Goal: Information Seeking & Learning: Learn about a topic

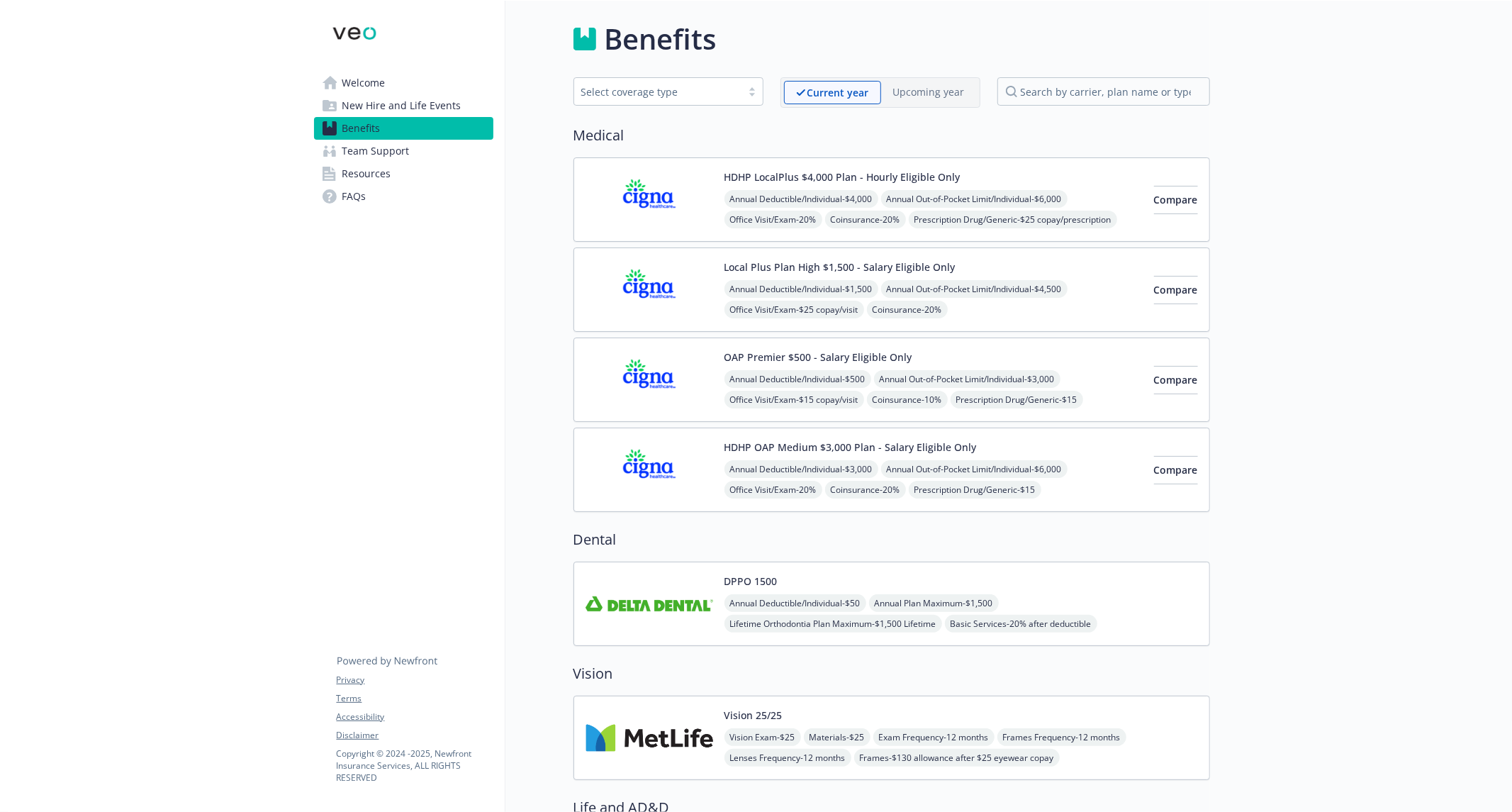
click at [655, 96] on div "Select coverage type" at bounding box center [658, 91] width 153 height 15
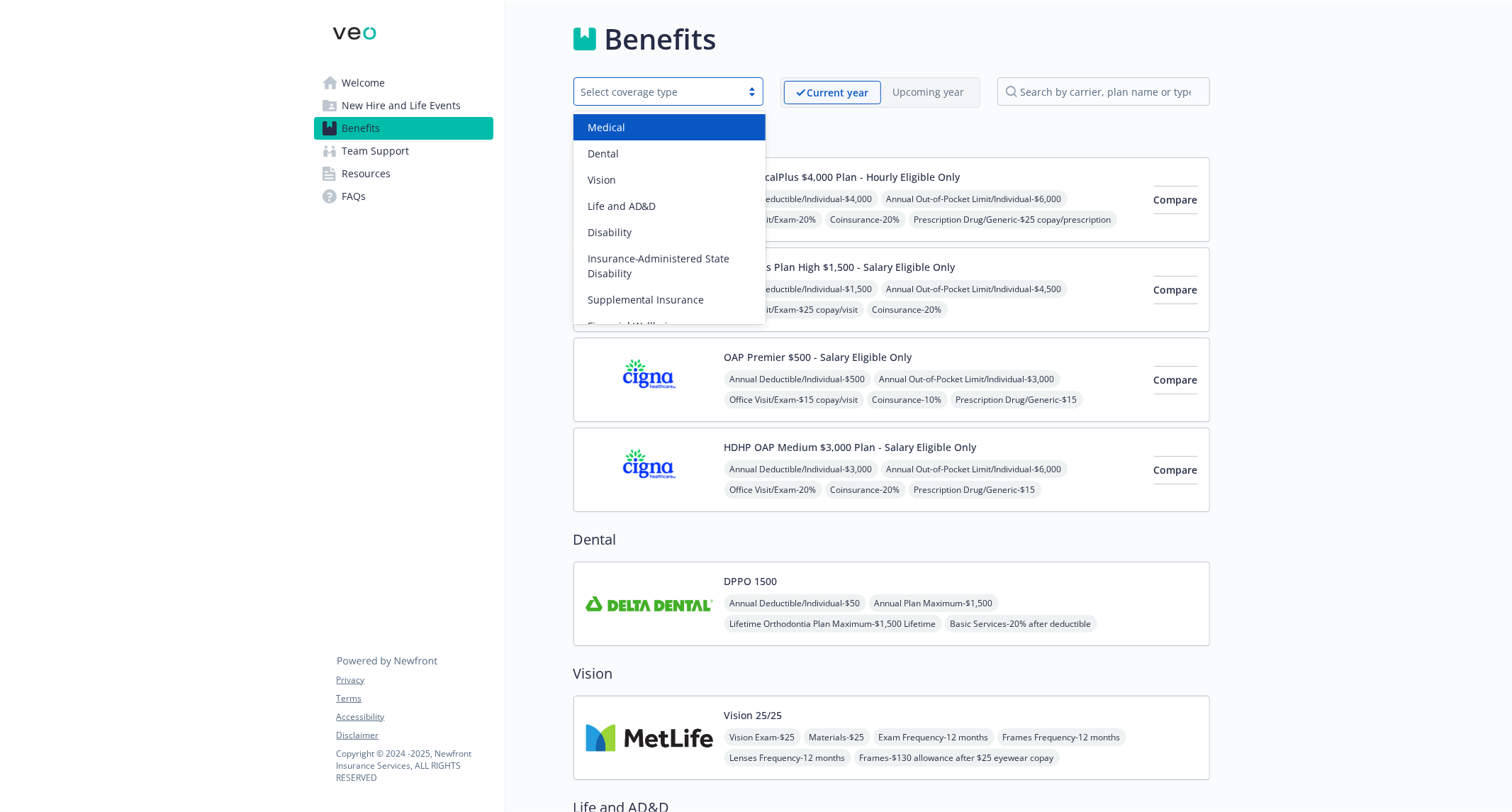
click at [670, 107] on div "option Medical focused, 1 of 9. 9 results available. Use Up and Down to choose …" at bounding box center [668, 92] width 190 height 30
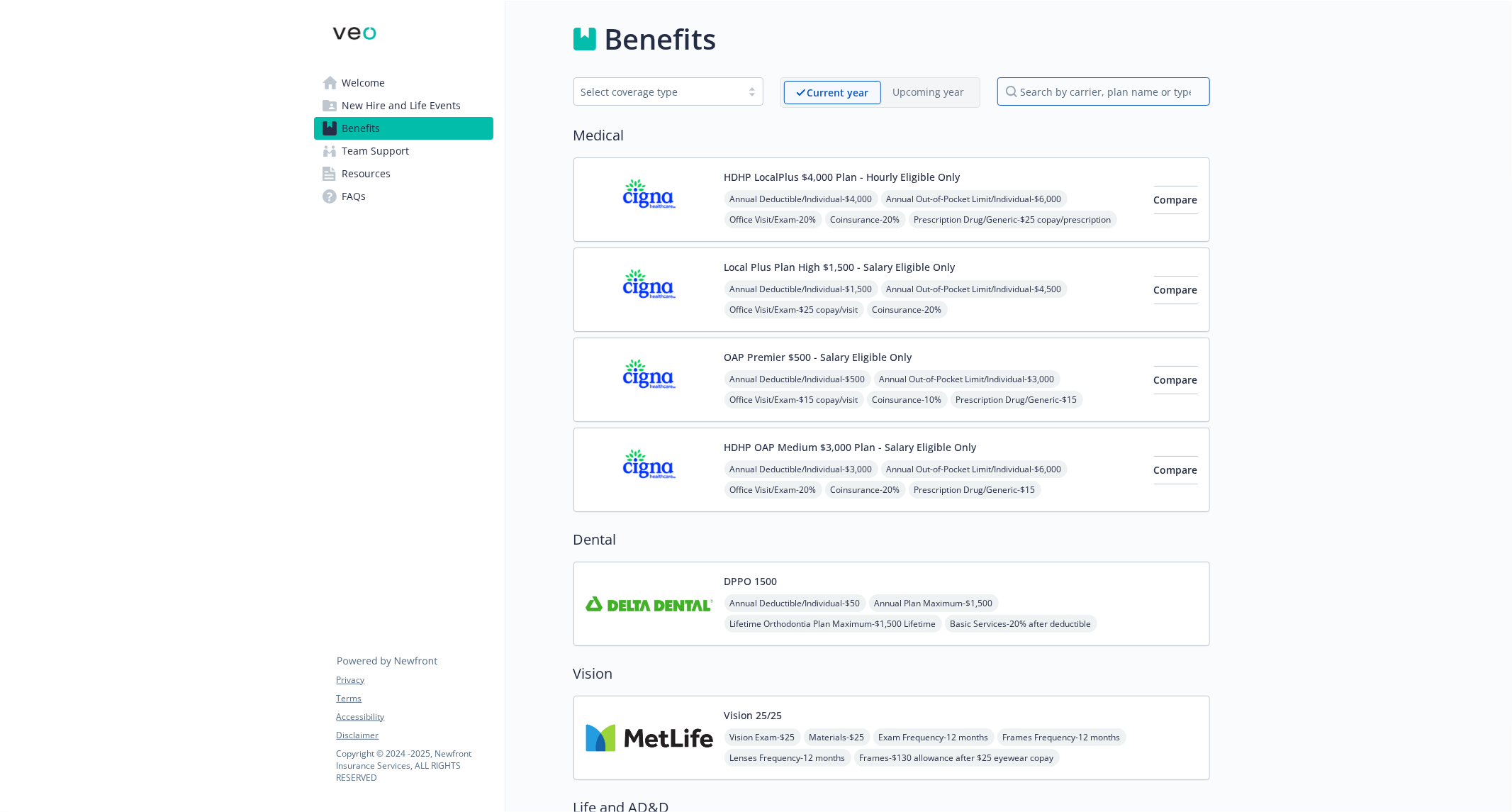
click at [1037, 91] on input "search by carrier, plan name or type" at bounding box center [1104, 91] width 212 height 28
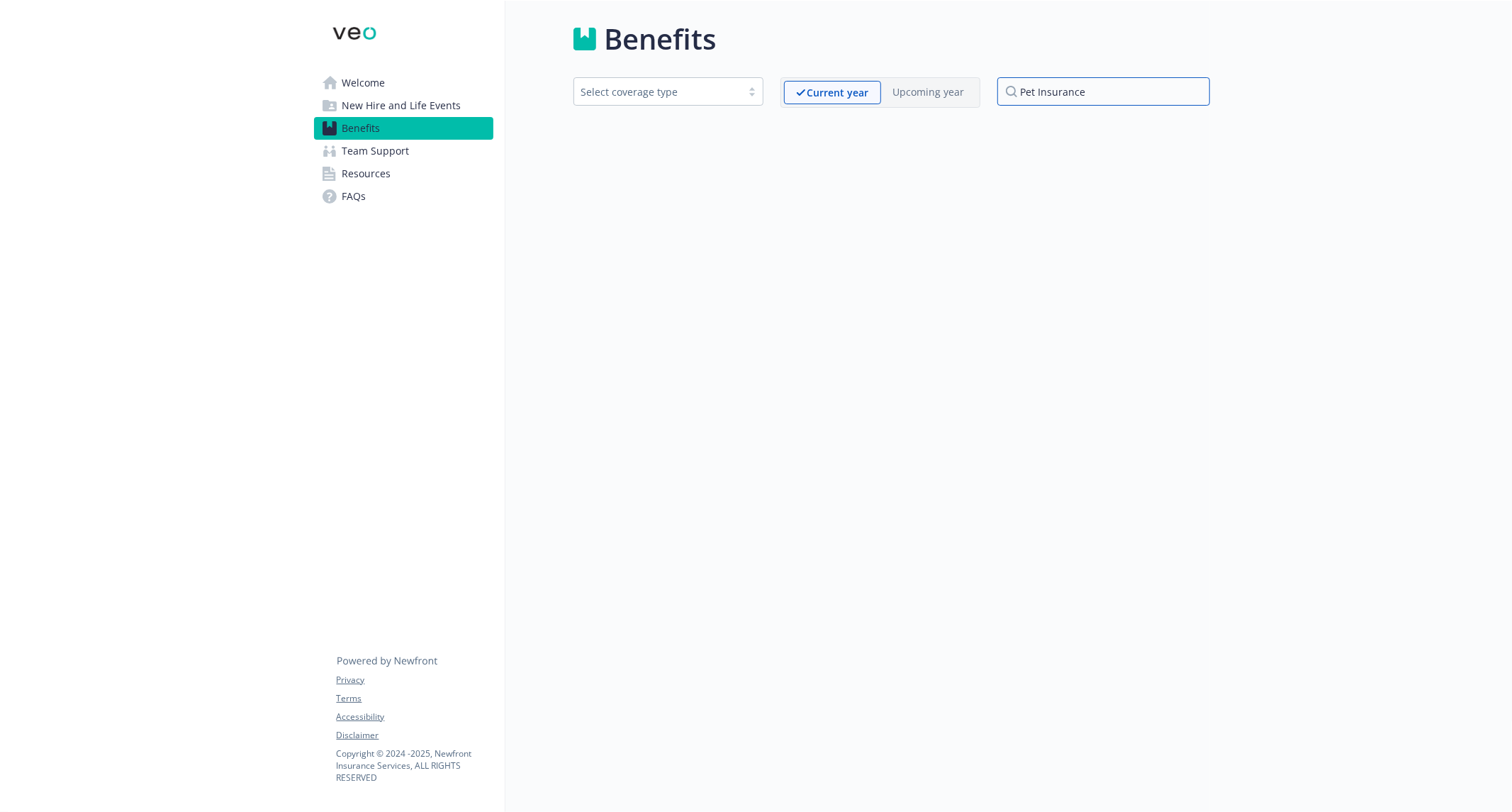
type input "Pet Insurance"
click at [427, 78] on link "Welcome" at bounding box center [404, 83] width 180 height 23
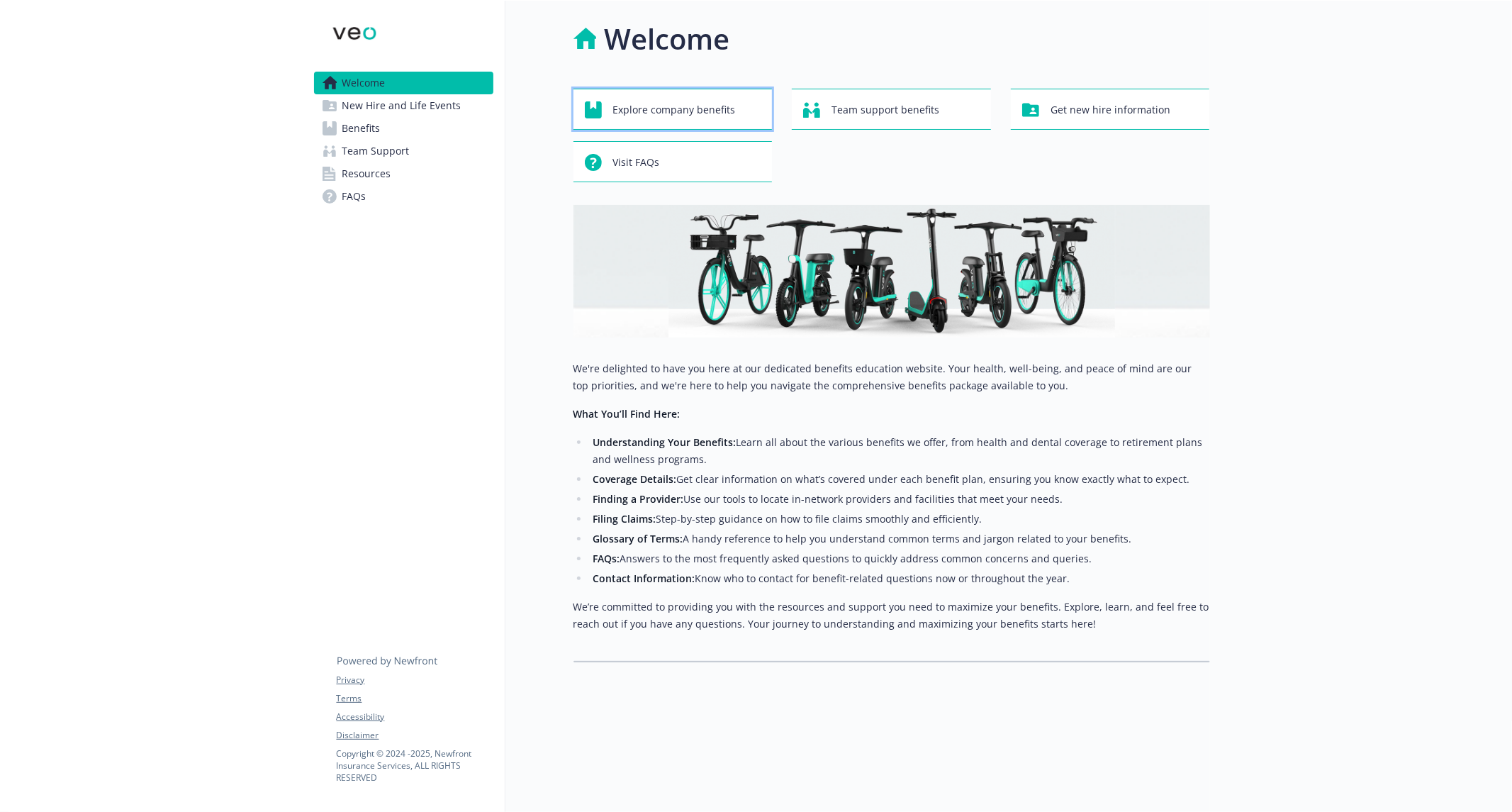
click at [710, 103] on span "Explore company benefits" at bounding box center [674, 110] width 123 height 27
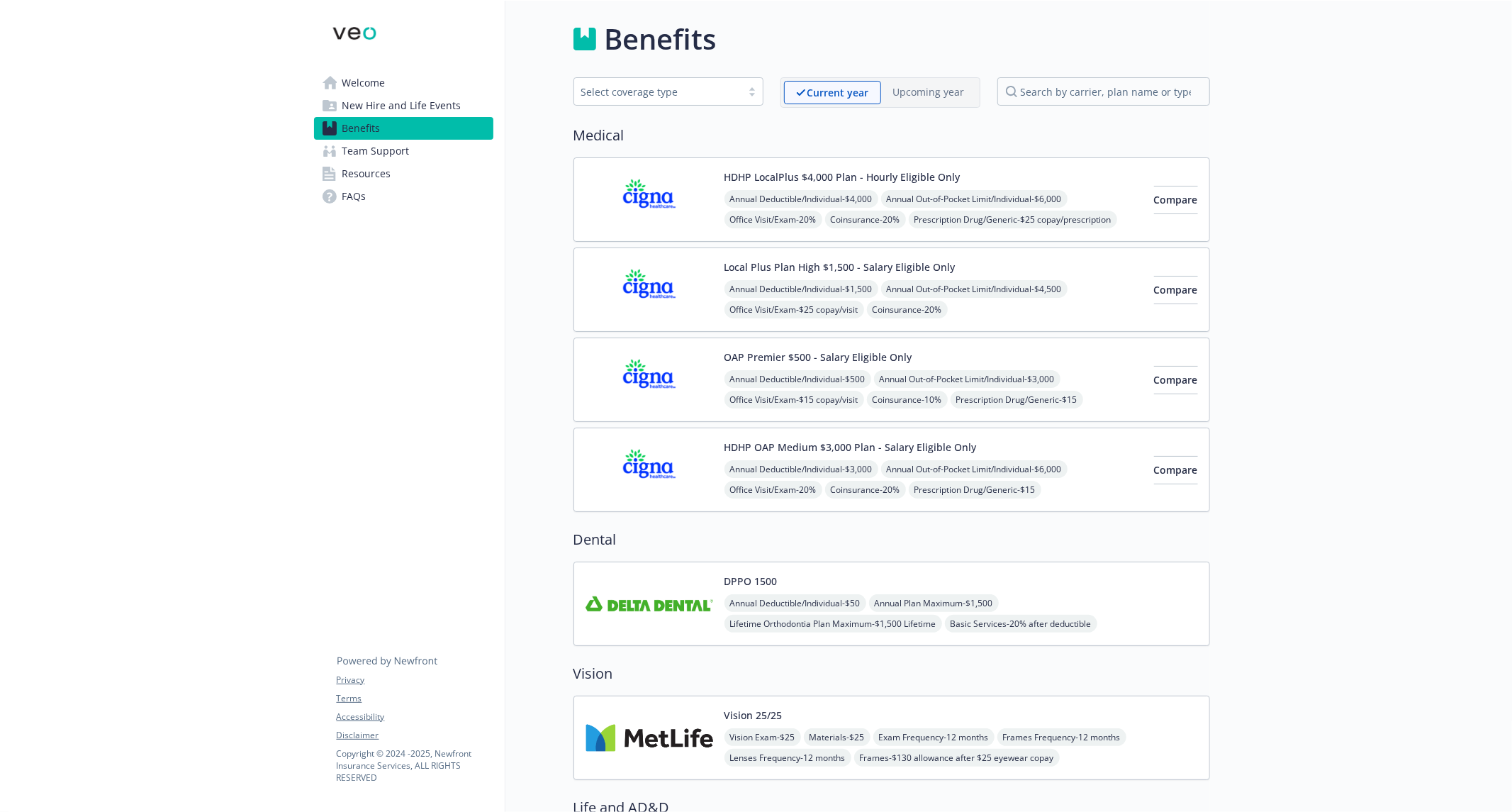
click at [376, 151] on span "Team Support" at bounding box center [376, 152] width 68 height 23
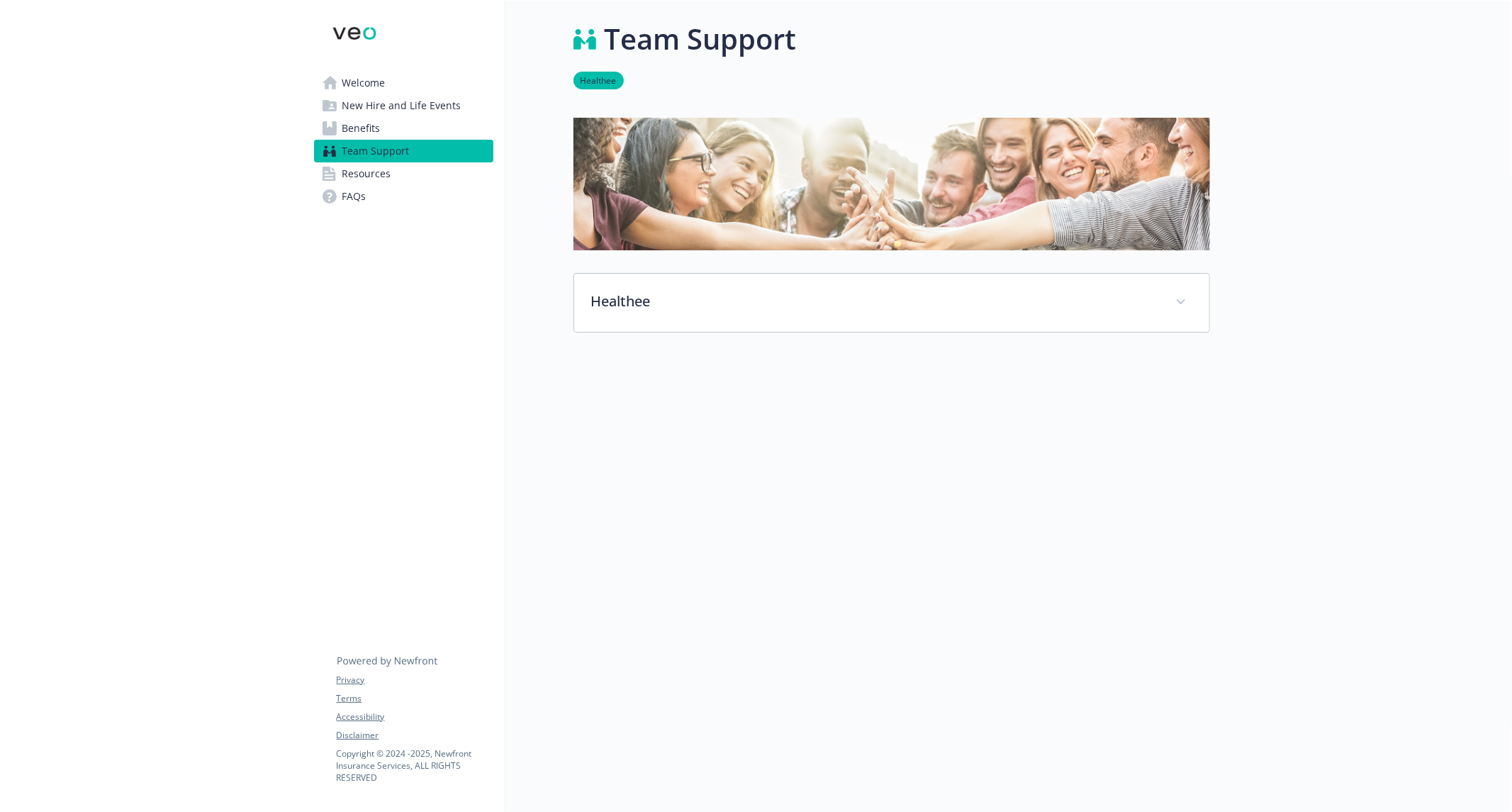
click at [374, 166] on span "Resources" at bounding box center [366, 174] width 49 height 23
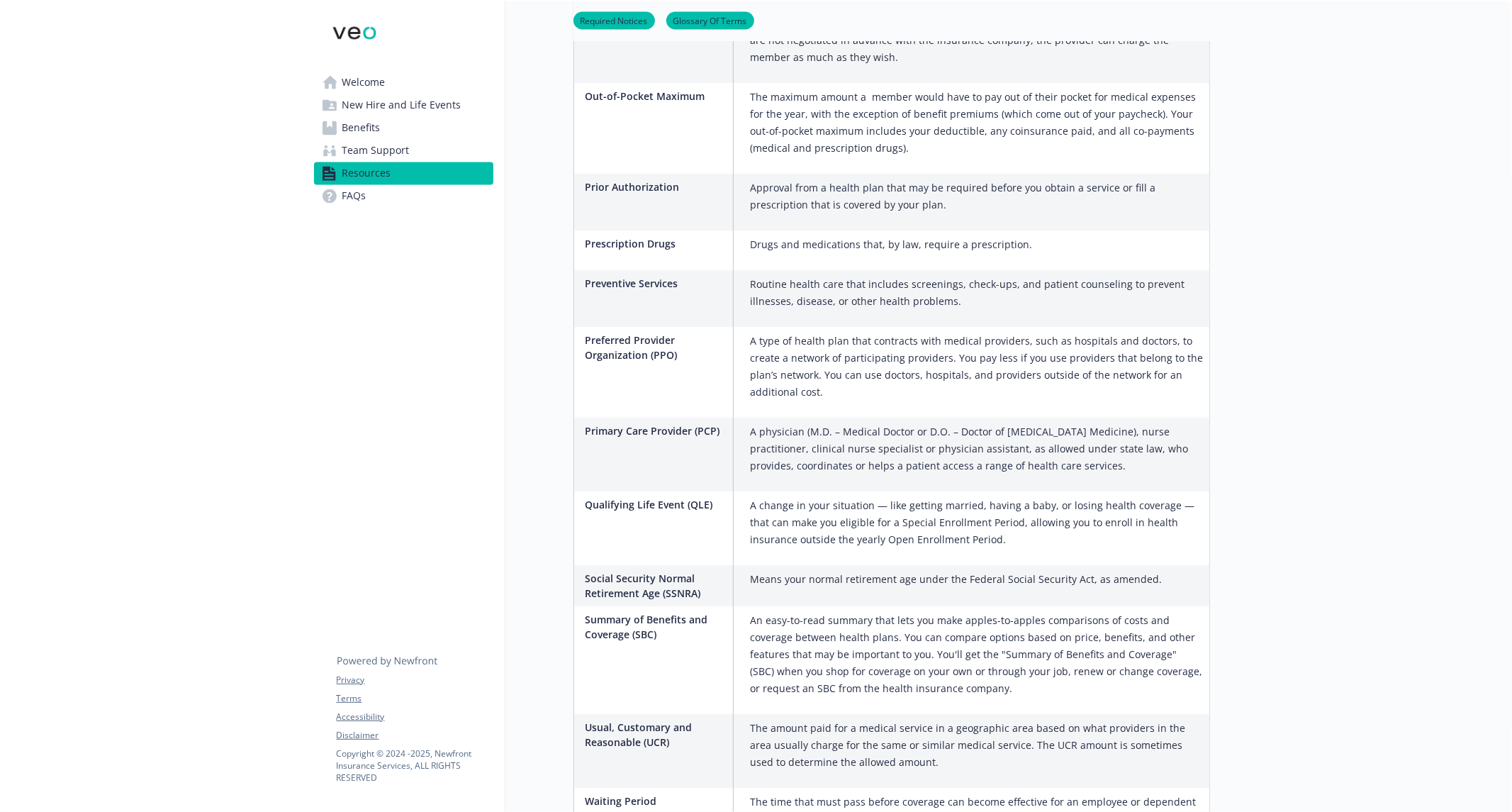
scroll to position [2306, 0]
